Goal: Information Seeking & Learning: Learn about a topic

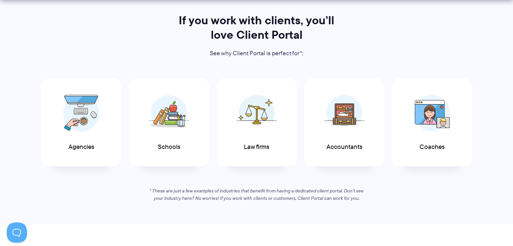
scroll to position [336, 0]
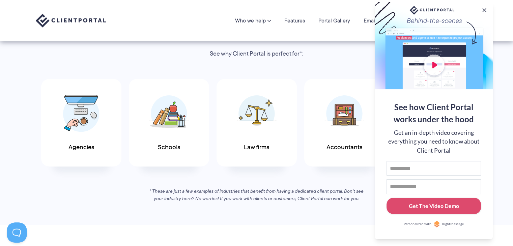
click at [479, 10] on div at bounding box center [434, 46] width 118 height 88
click at [484, 9] on button at bounding box center [484, 10] width 8 height 8
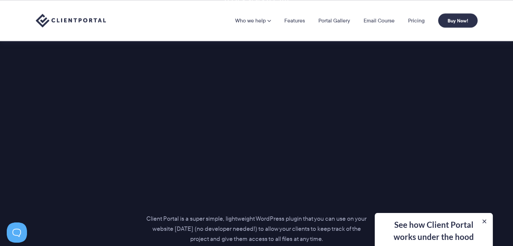
scroll to position [866, 0]
click at [485, 220] on button at bounding box center [484, 221] width 8 height 8
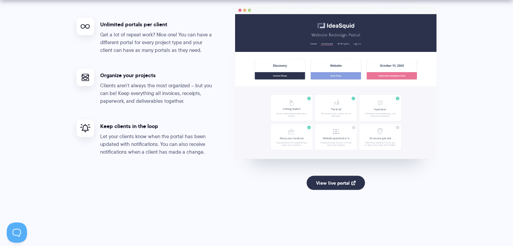
scroll to position [1307, 0]
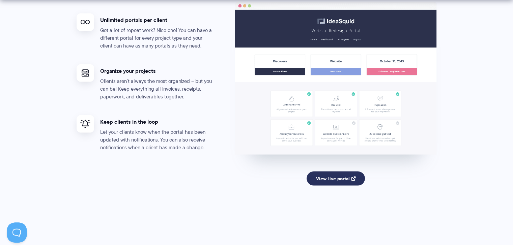
click at [331, 174] on link "View live portal" at bounding box center [335, 179] width 58 height 14
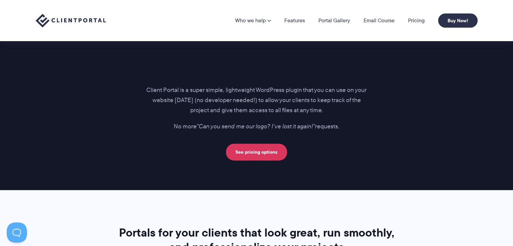
scroll to position [984, 0]
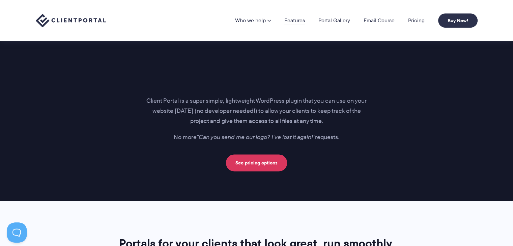
click at [297, 19] on link "Features" at bounding box center [294, 20] width 21 height 5
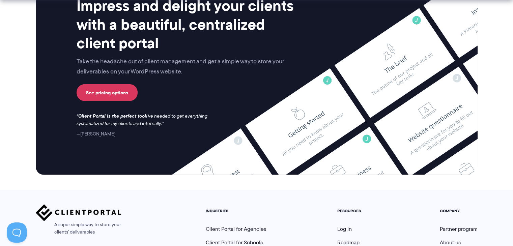
scroll to position [1836, 0]
